Goal: Complete application form

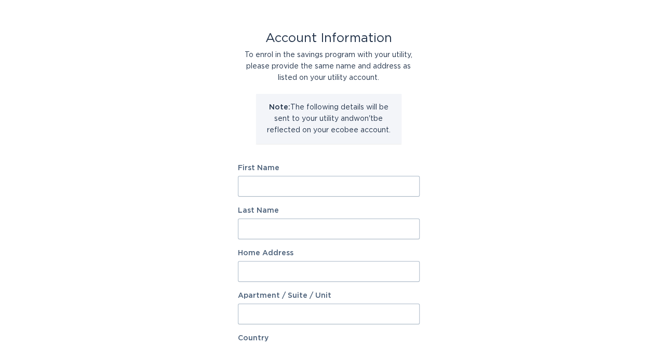
scroll to position [52, 0]
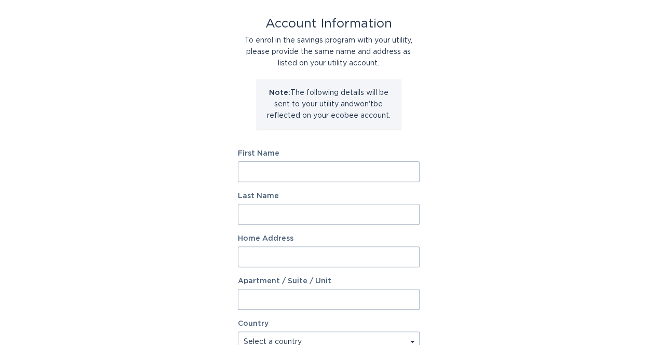
click at [277, 175] on input "First Name" at bounding box center [329, 172] width 182 height 21
type input "Dorjee"
type input "Chinyam"
type input "14037 53rd Ave N"
select select "US"
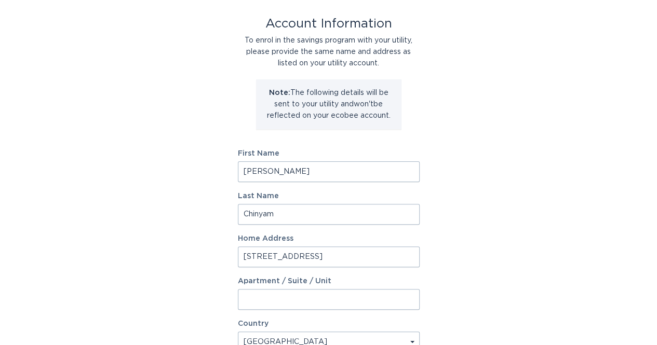
type input "PLYMOUTH"
type input "55446"
select select "MN"
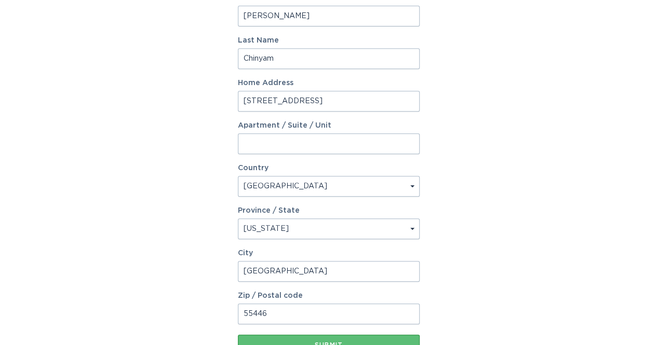
scroll to position [260, 0]
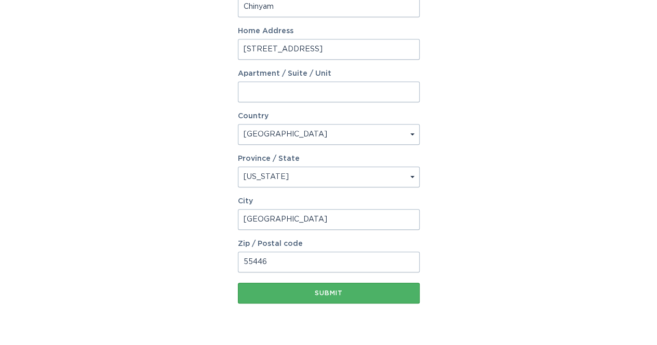
click at [335, 292] on div "Submit" at bounding box center [328, 293] width 171 height 6
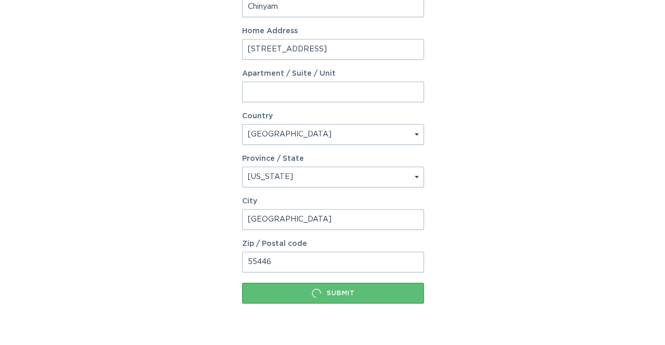
scroll to position [0, 0]
